Goal: Information Seeking & Learning: Check status

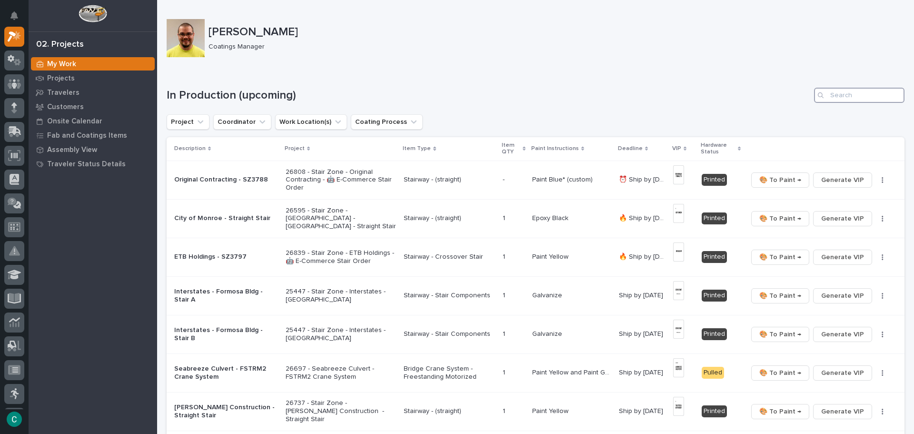
click at [844, 92] on input "Search" at bounding box center [859, 95] width 90 height 15
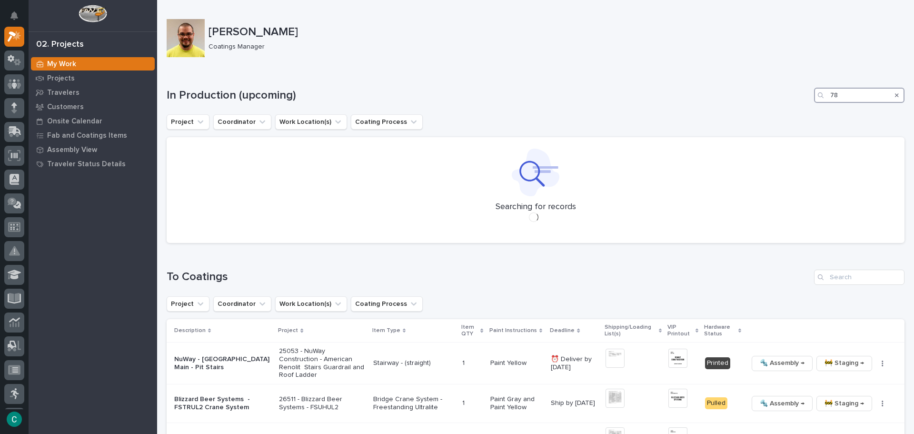
type input "7"
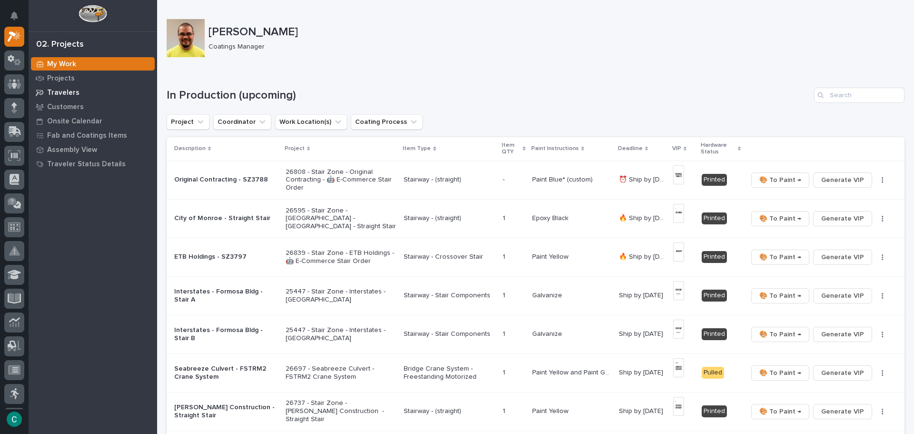
click at [58, 94] on p "Travelers" at bounding box center [63, 93] width 32 height 9
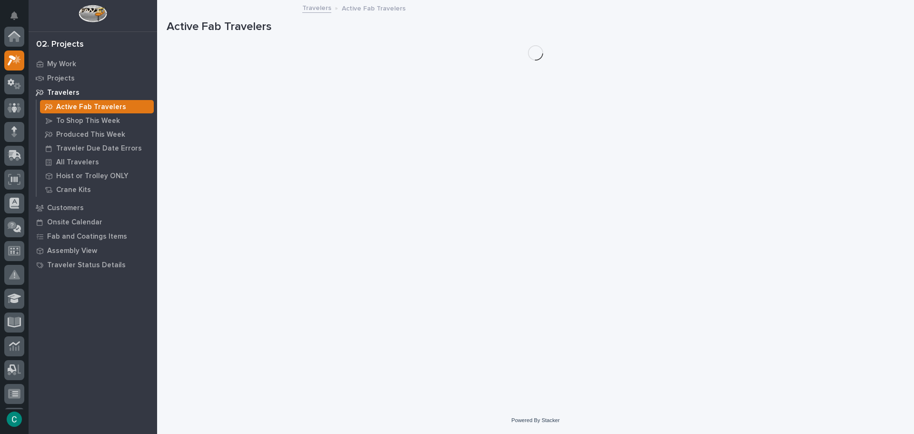
scroll to position [24, 0]
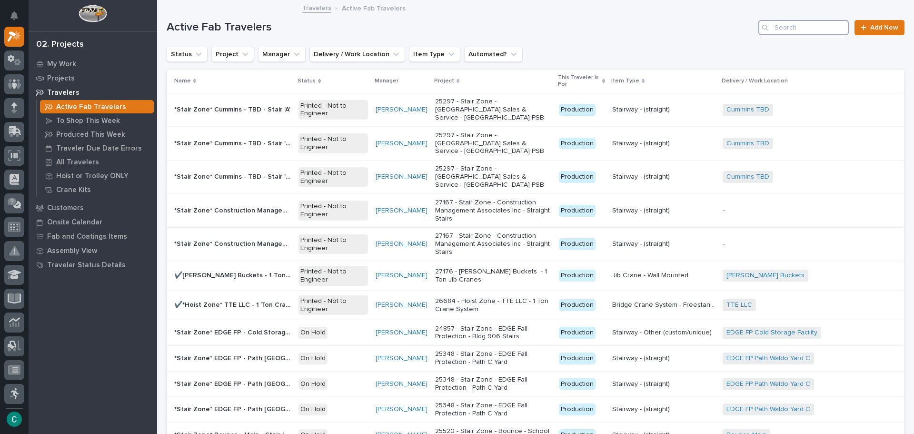
click at [804, 30] on input "Search" at bounding box center [803, 27] width 90 height 15
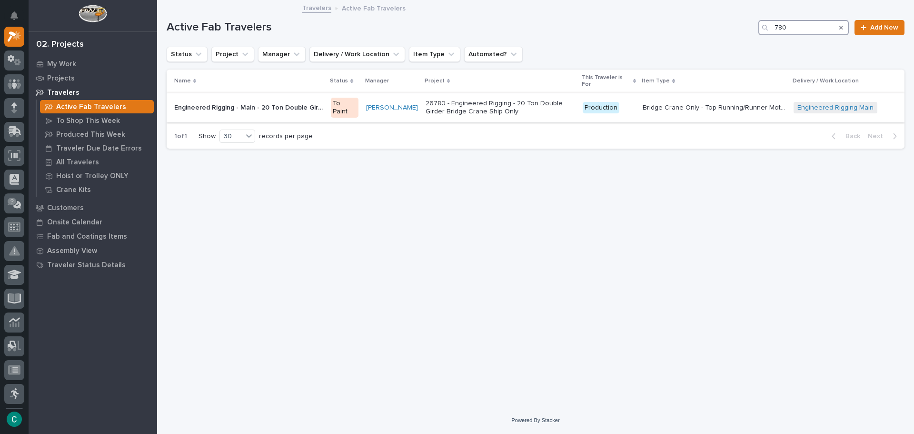
type input "780"
click at [276, 108] on p "Engineered Rigging - Main - 20 Ton Double Girder Bridge Crane Ship Only" at bounding box center [249, 107] width 151 height 10
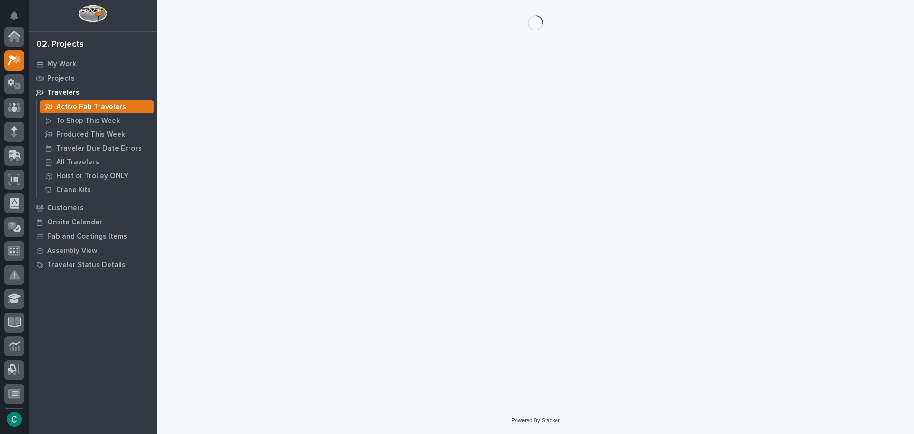
scroll to position [24, 0]
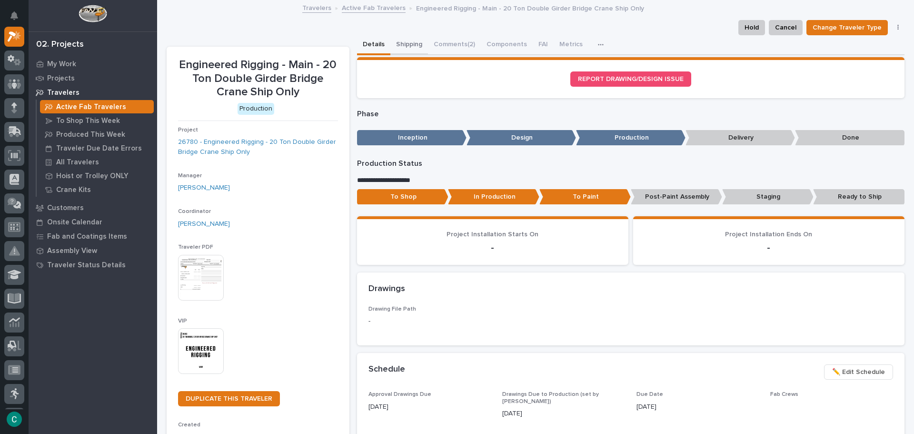
click at [410, 38] on button "Shipping" at bounding box center [409, 45] width 38 height 20
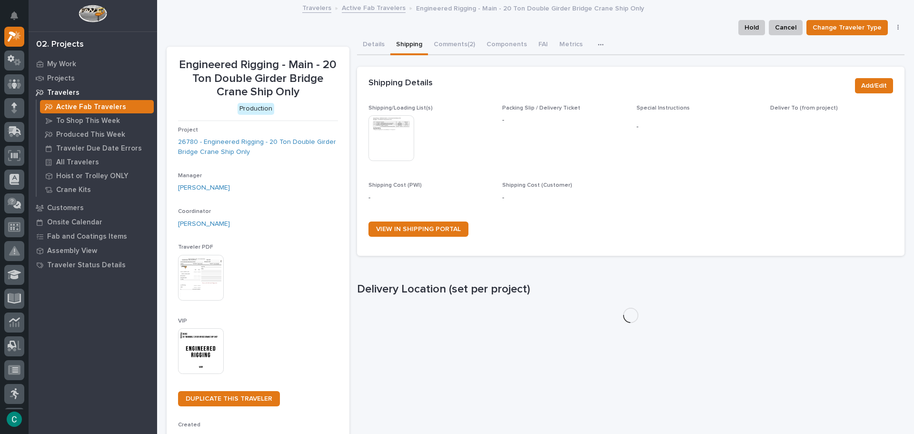
click at [394, 133] on img at bounding box center [391, 138] width 46 height 46
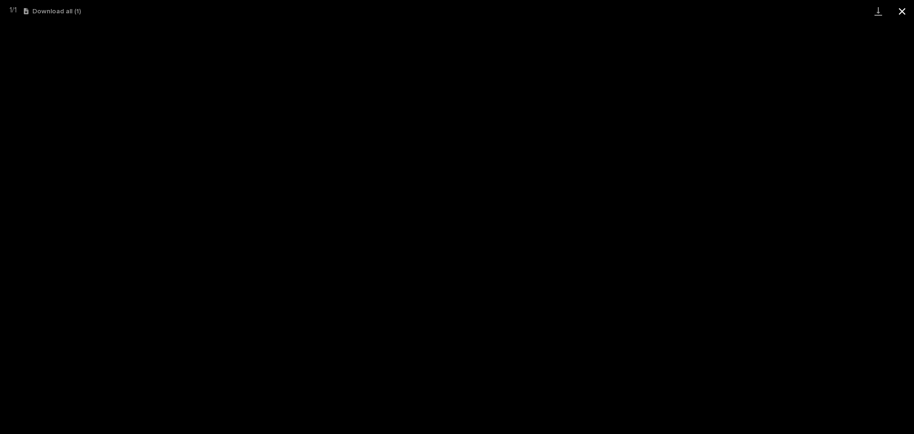
click at [899, 17] on button "Close gallery" at bounding box center [902, 11] width 24 height 22
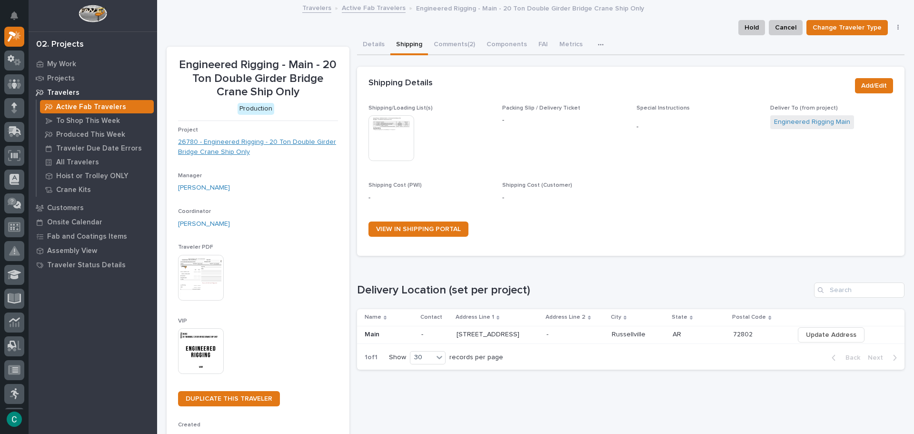
click at [269, 138] on link "26780 - Engineered Rigging - 20 Ton Double Girder Bridge Crane Ship Only" at bounding box center [258, 147] width 160 height 20
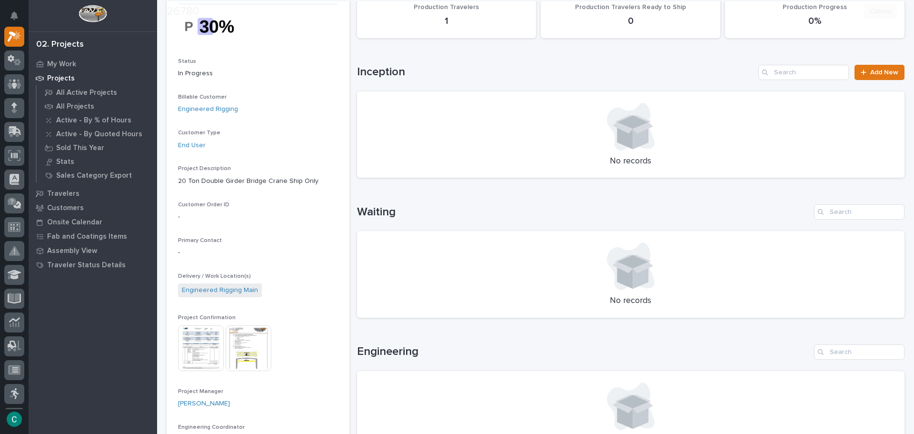
scroll to position [95, 0]
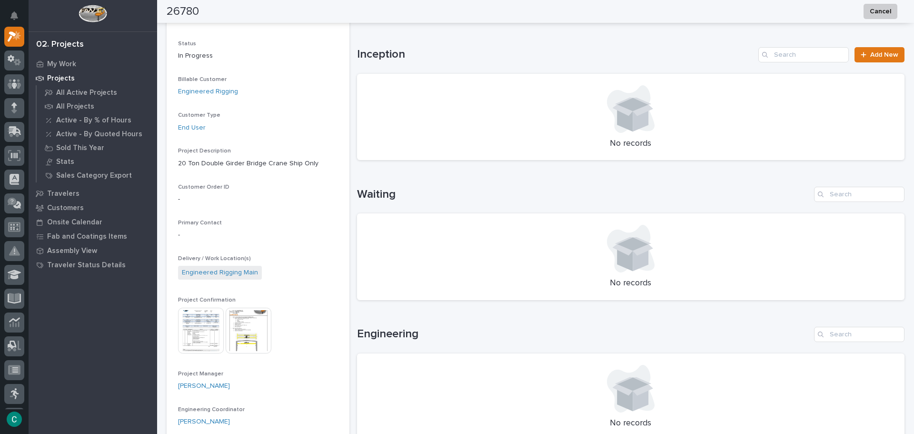
click at [205, 340] on img at bounding box center [201, 330] width 46 height 46
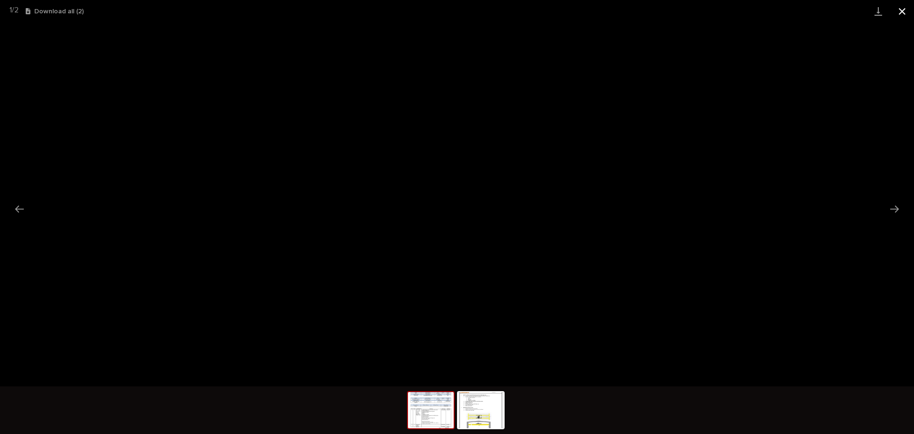
click at [907, 12] on button "Close gallery" at bounding box center [902, 11] width 24 height 22
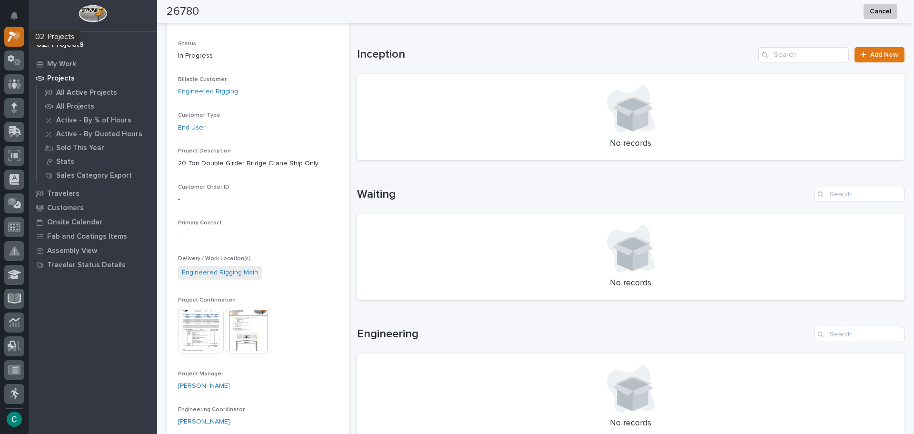
click at [19, 35] on icon at bounding box center [17, 35] width 8 height 10
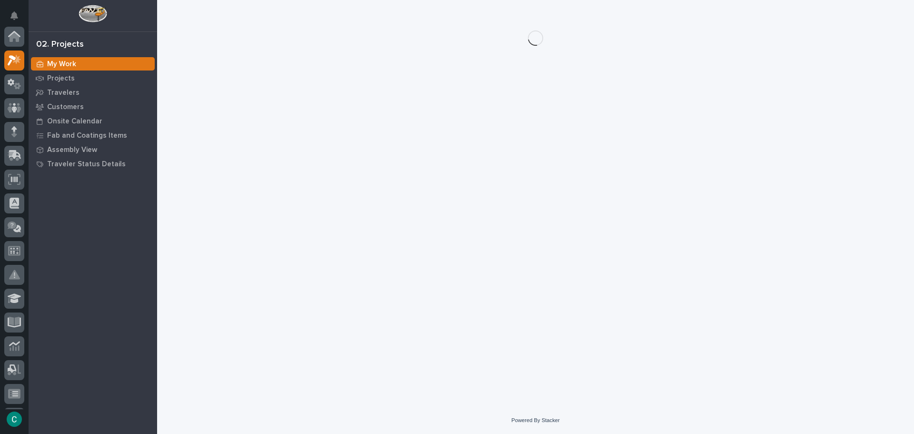
scroll to position [24, 0]
